Goal: Unclear

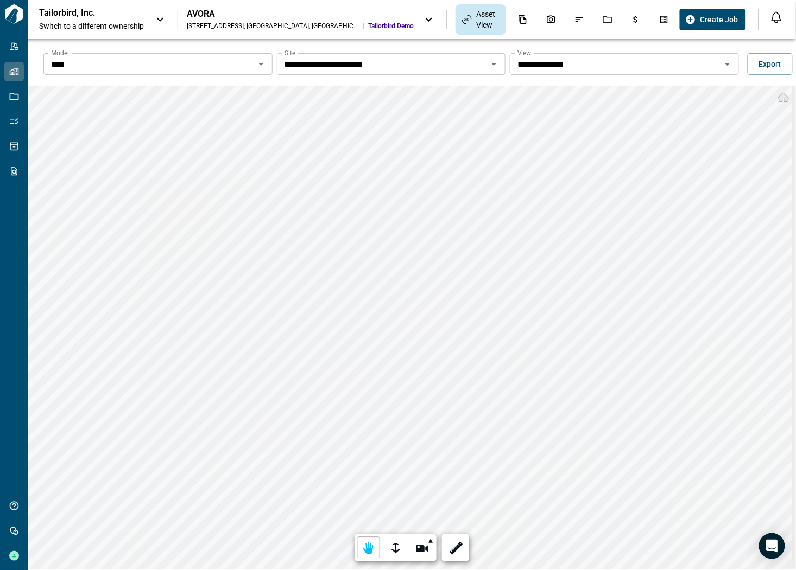
drag, startPoint x: 625, startPoint y: 38, endPoint x: 654, endPoint y: 8, distance: 41.8
click at [627, 35] on div "Tailorbird, Inc. Switch to a different ownership AVORA [STREET_ADDRESS] Tailorb…" at bounding box center [398, 19] width 796 height 39
click at [632, 25] on div "Tailorbird, Inc. Switch to a different ownership AVORA [STREET_ADDRESS] Tailorb…" at bounding box center [357, 19] width 636 height 30
